Goal: Information Seeking & Learning: Learn about a topic

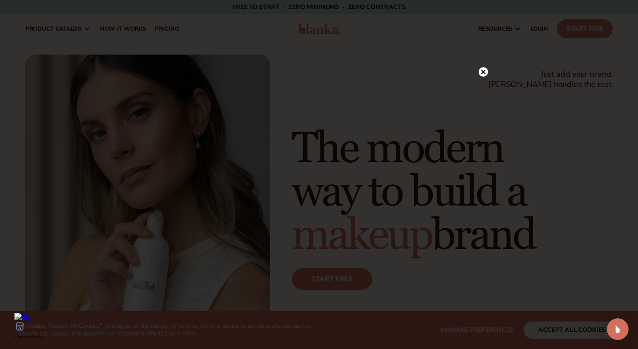
click at [481, 73] on circle at bounding box center [483, 71] width 9 height 9
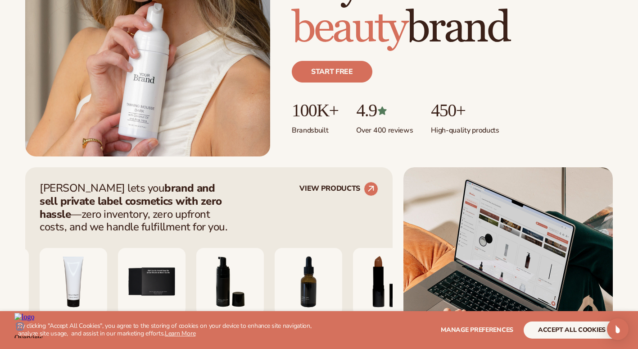
scroll to position [208, 0]
click at [349, 71] on link "Start free" at bounding box center [332, 71] width 81 height 22
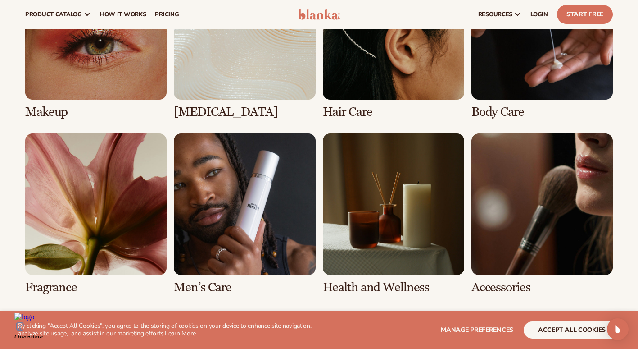
scroll to position [1750, 0]
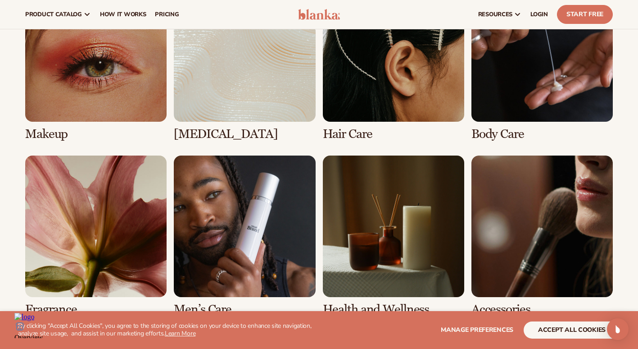
click at [551, 191] on link "8 / 8" at bounding box center [542, 235] width 141 height 161
click at [551, 192] on link "8 / 8" at bounding box center [542, 235] width 141 height 161
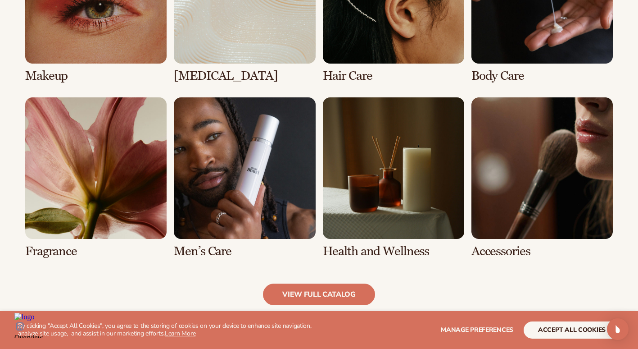
scroll to position [750, 0]
